Goal: Use online tool/utility: Utilize a website feature to perform a specific function

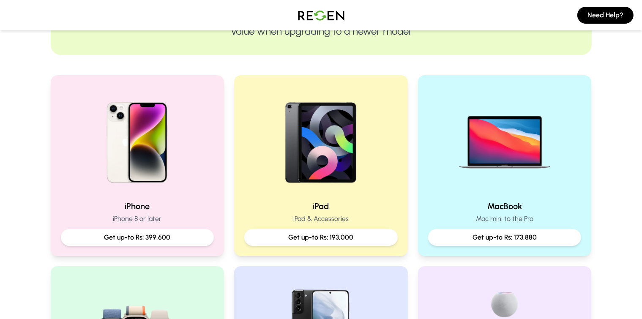
scroll to position [135, 0]
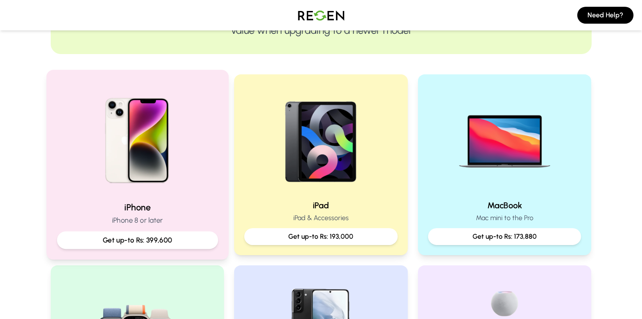
click at [157, 160] on img at bounding box center [137, 138] width 114 height 114
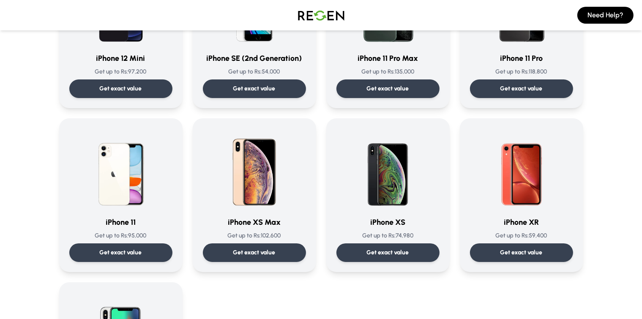
scroll to position [829, 0]
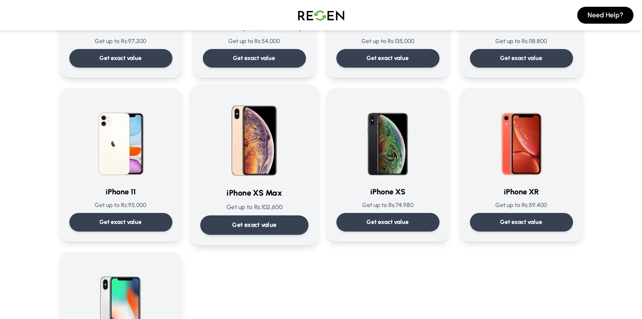
click at [258, 222] on p "Get exact value" at bounding box center [254, 225] width 44 height 9
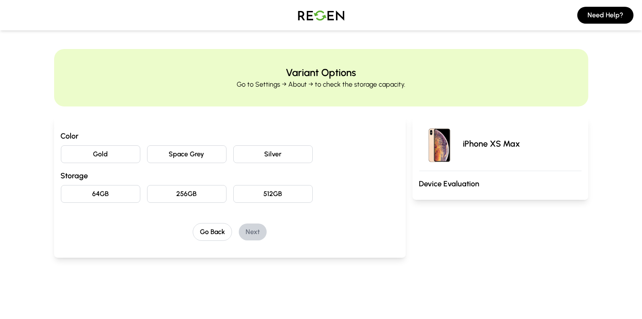
click at [88, 150] on button "Gold" at bounding box center [100, 154] width 79 height 18
click at [82, 200] on button "64GB" at bounding box center [100, 194] width 79 height 18
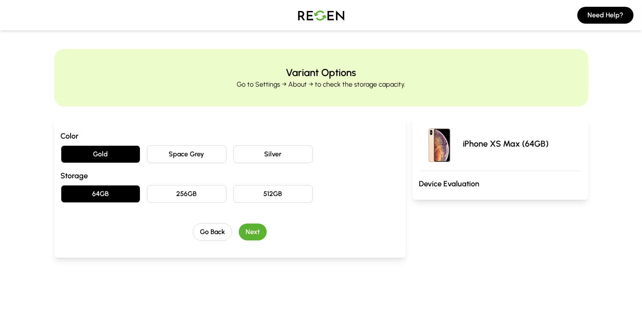
click at [239, 229] on button "Next" at bounding box center [253, 232] width 28 height 17
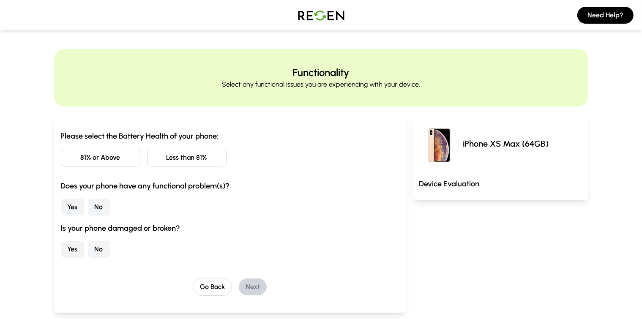
click at [150, 154] on button "Less than 81%" at bounding box center [186, 158] width 79 height 18
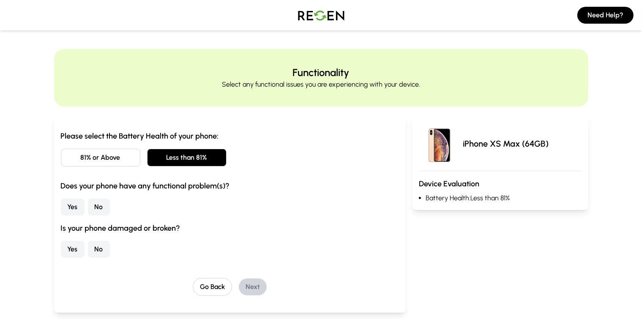
click at [88, 209] on button "No" at bounding box center [99, 207] width 22 height 17
click at [88, 251] on button "No" at bounding box center [99, 249] width 22 height 17
click at [239, 283] on button "Next" at bounding box center [253, 287] width 28 height 17
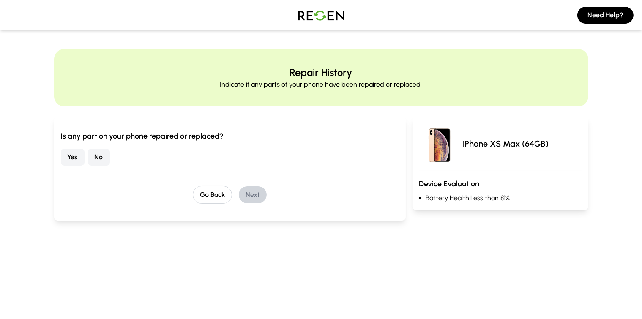
click at [61, 161] on button "Yes" at bounding box center [73, 157] width 24 height 17
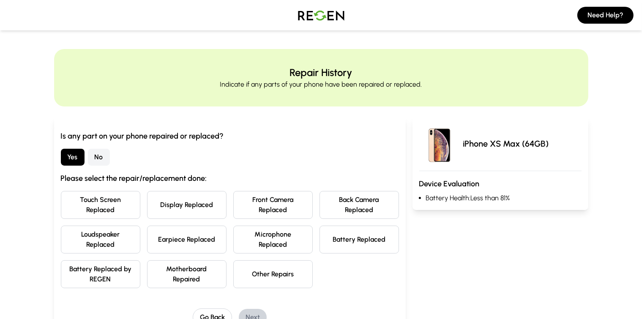
click at [166, 199] on button "Display Replaced" at bounding box center [186, 205] width 79 height 28
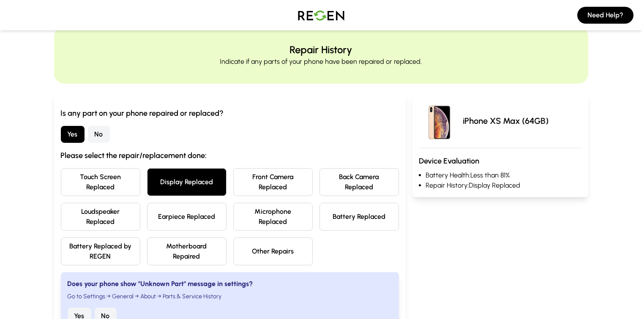
scroll to position [28, 0]
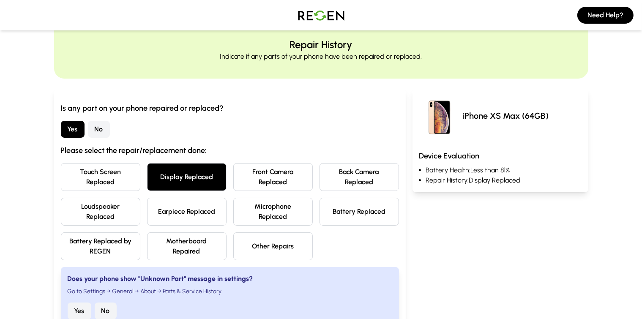
click at [95, 303] on button "No" at bounding box center [106, 311] width 22 height 17
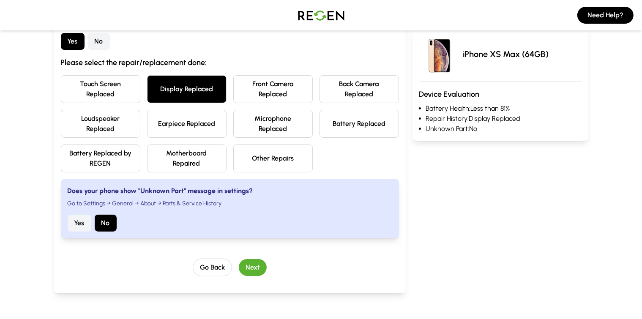
scroll to position [121, 0]
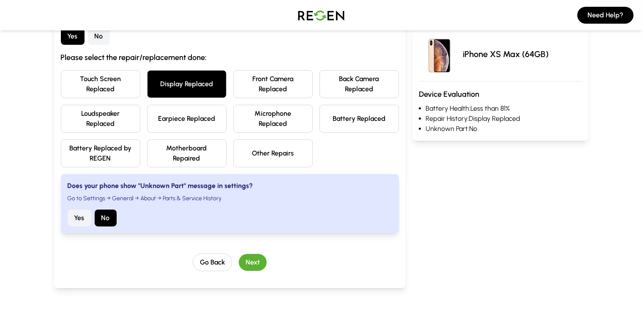
click at [239, 254] on button "Next" at bounding box center [253, 262] width 28 height 17
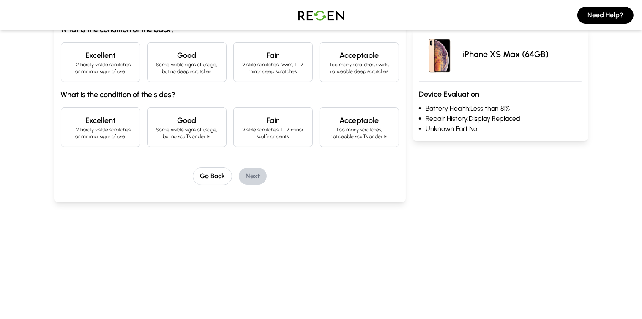
scroll to position [0, 0]
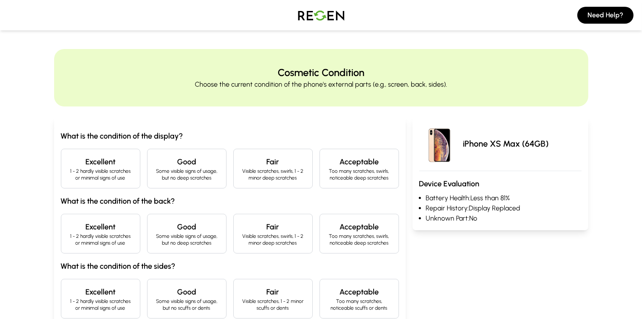
click at [96, 177] on p "1 - 2 hardly visible scratches or minimal signs of use" at bounding box center [100, 175] width 65 height 14
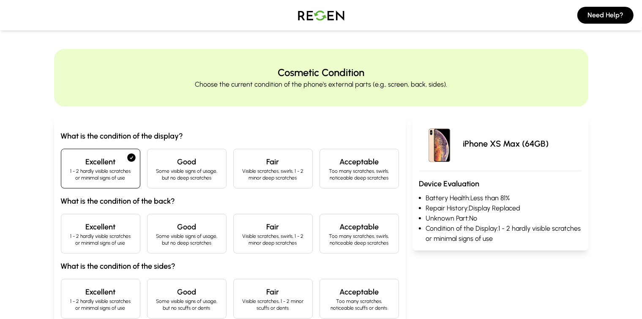
click at [81, 230] on h4 "Excellent" at bounding box center [100, 227] width 65 height 12
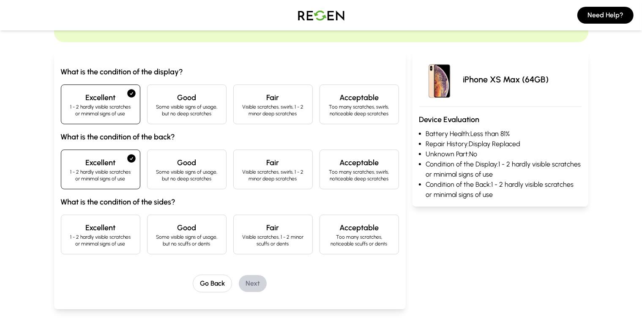
scroll to position [76, 0]
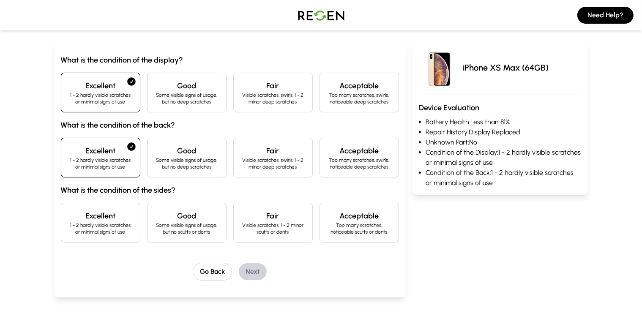
click at [154, 219] on h4 "Good" at bounding box center [186, 216] width 65 height 12
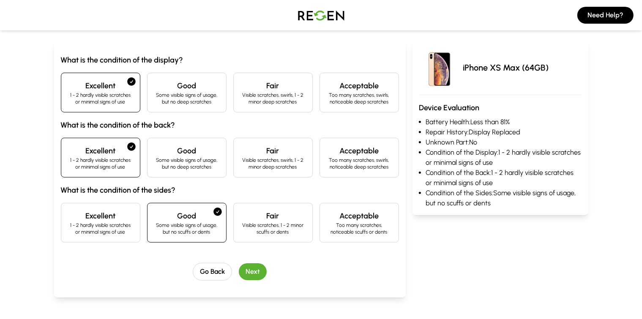
click at [90, 233] on p "1 - 2 hardly visible scratches or minimal signs of use" at bounding box center [100, 229] width 65 height 14
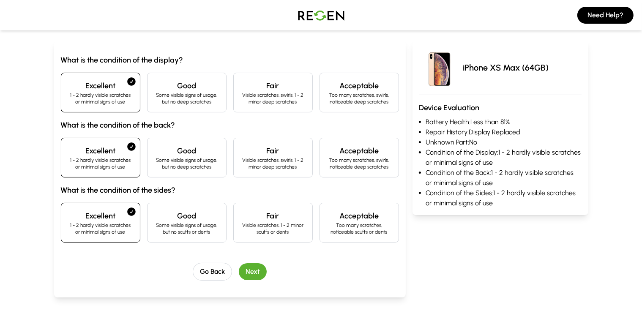
click at [245, 268] on button "Next" at bounding box center [253, 271] width 28 height 17
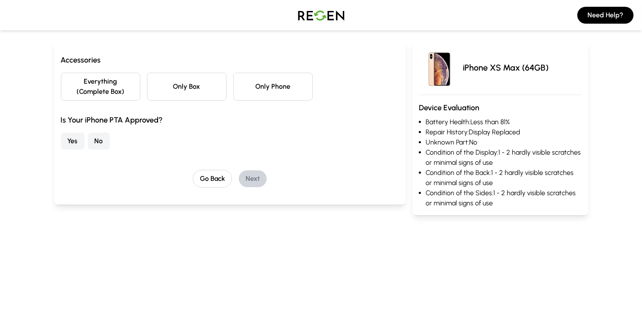
click at [243, 81] on button "Only Phone" at bounding box center [272, 87] width 79 height 28
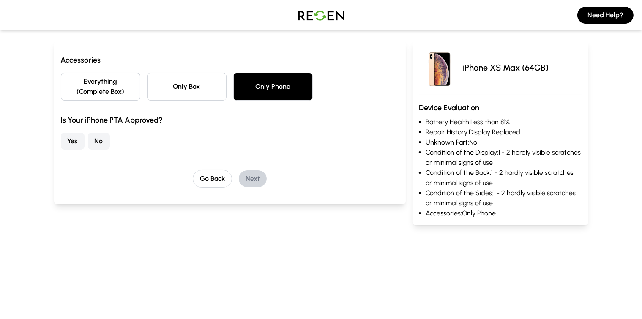
click at [88, 133] on button "No" at bounding box center [99, 141] width 22 height 17
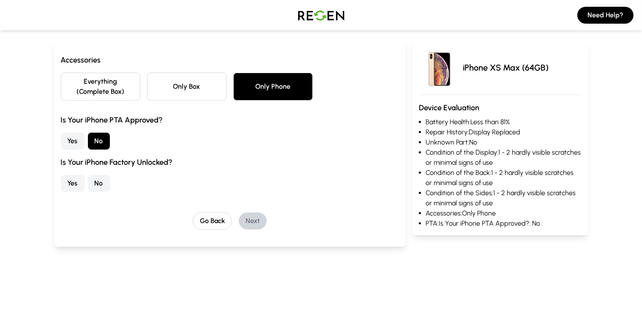
click at [88, 175] on button "No" at bounding box center [99, 183] width 22 height 17
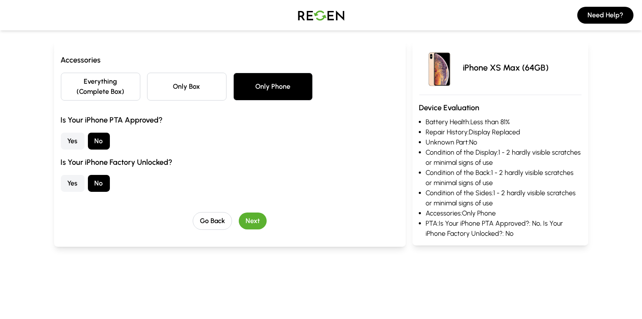
click at [242, 213] on button "Next" at bounding box center [253, 221] width 28 height 17
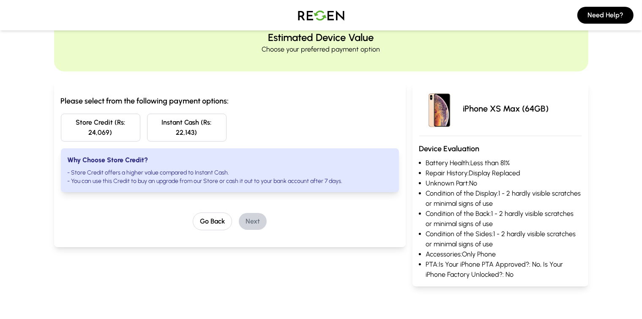
scroll to position [0, 0]
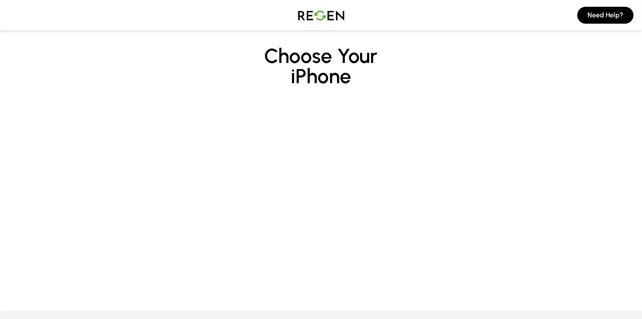
click at [320, 20] on img at bounding box center [321, 15] width 59 height 24
